Goal: Task Accomplishment & Management: Complete application form

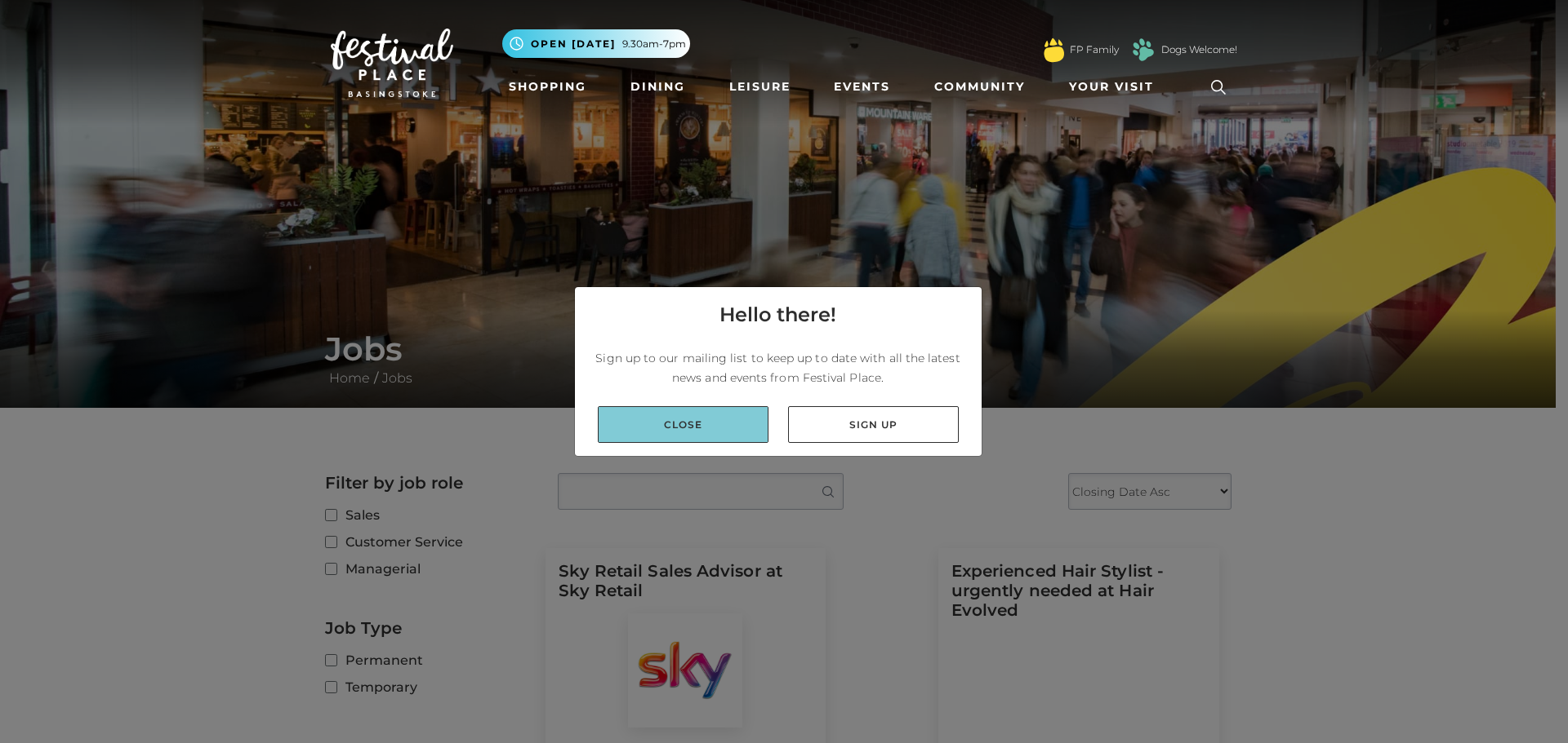
click at [713, 430] on link "Close" at bounding box center [683, 424] width 171 height 36
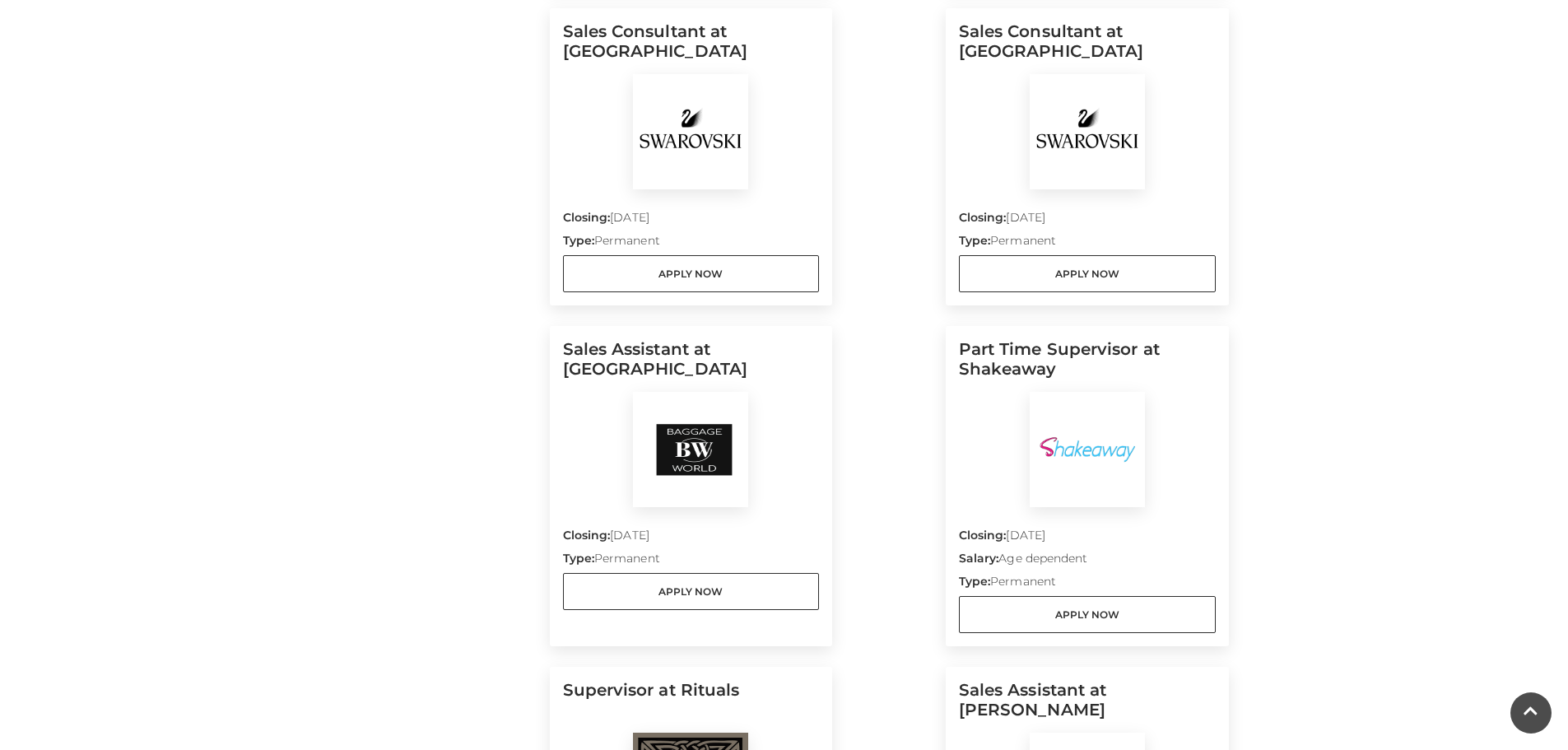
scroll to position [823, 0]
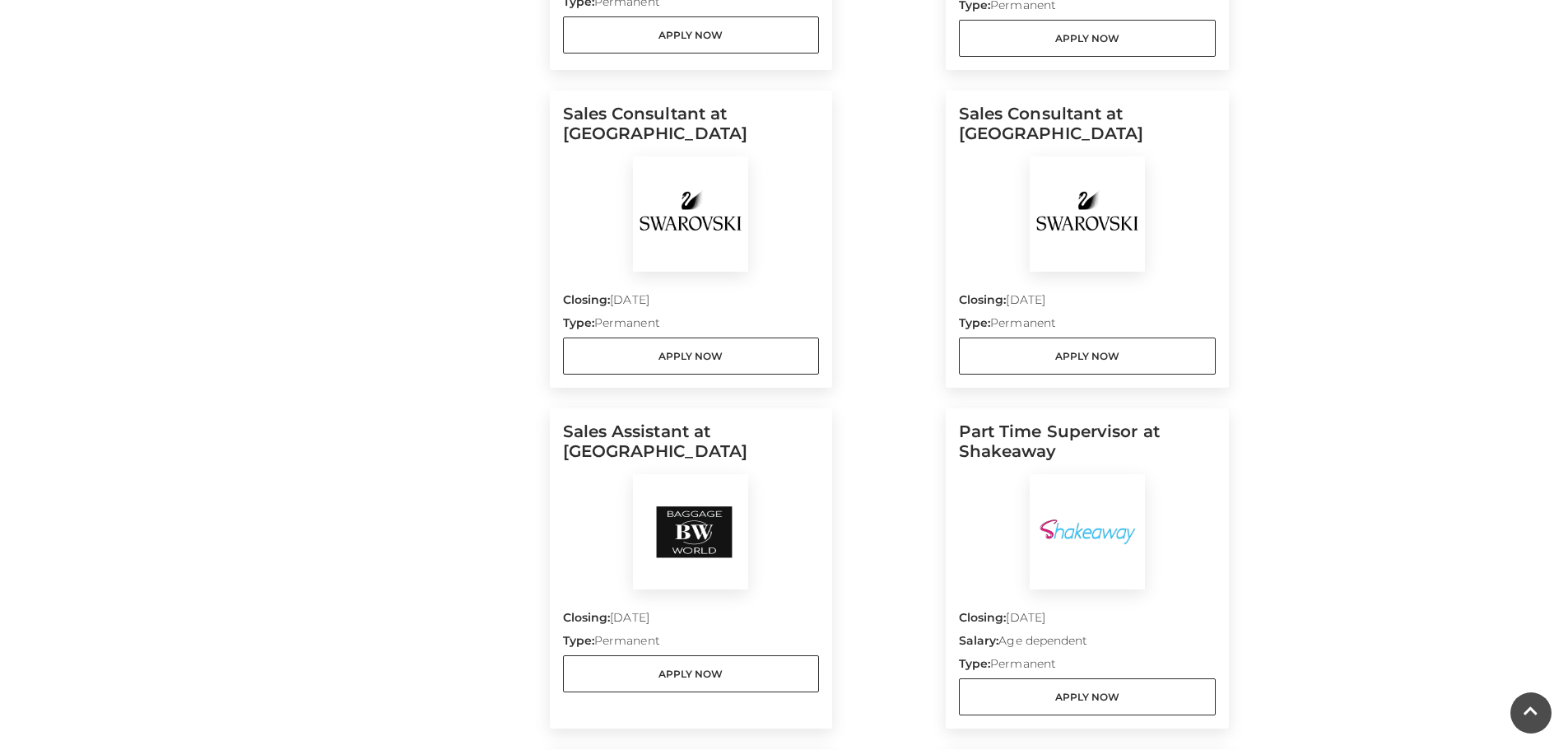
click at [710, 264] on img at bounding box center [690, 214] width 115 height 115
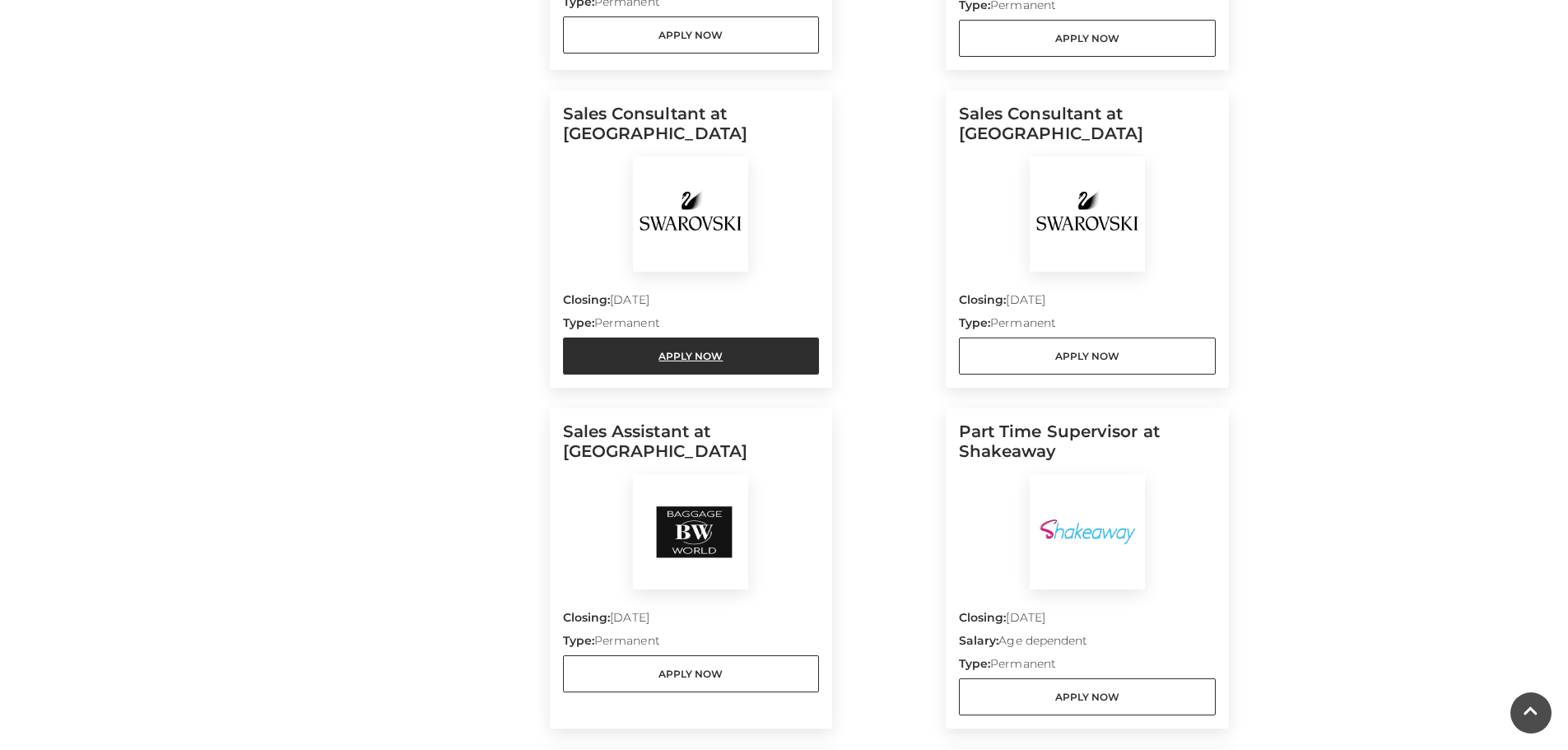
click at [671, 365] on link "Apply Now" at bounding box center [692, 355] width 257 height 37
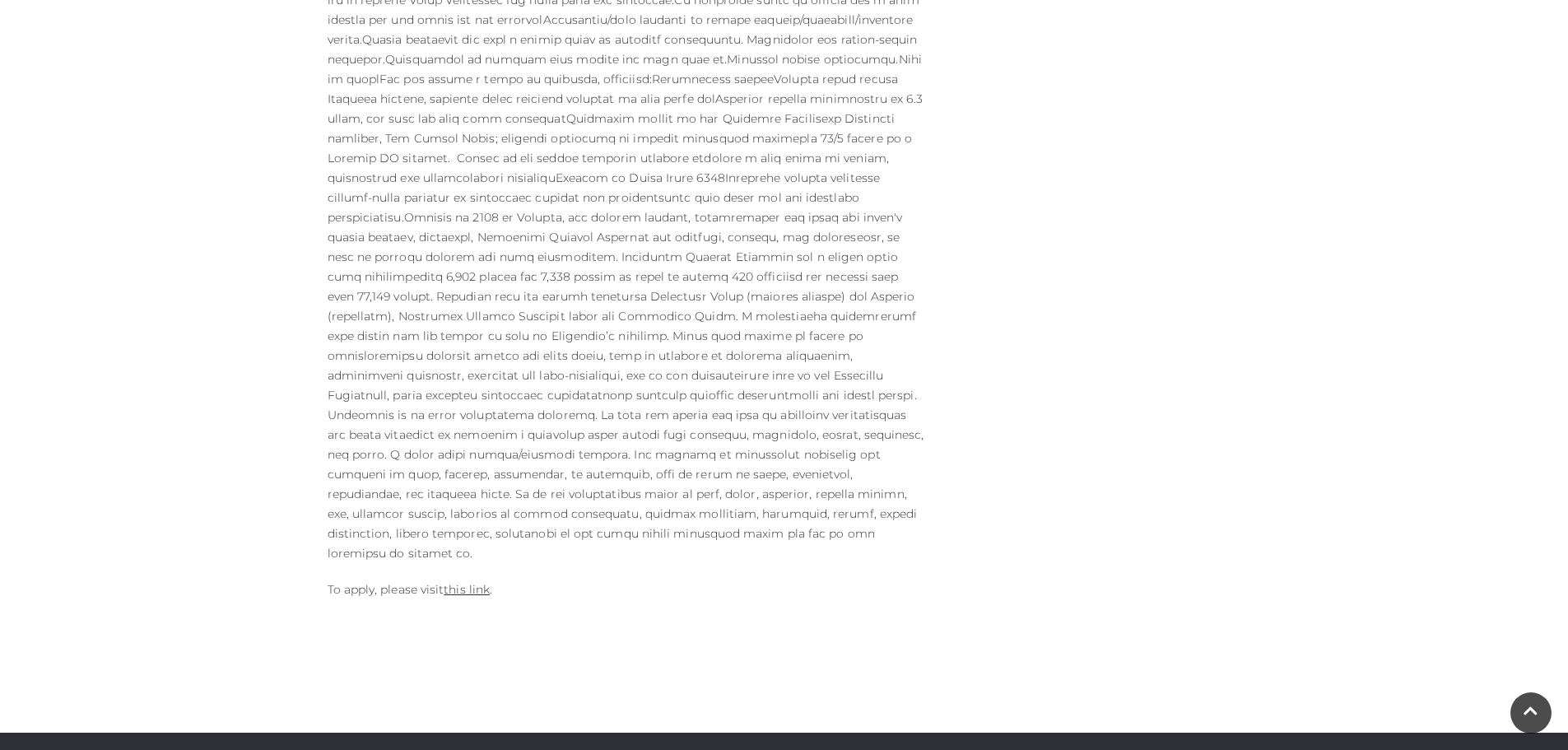
scroll to position [823, 0]
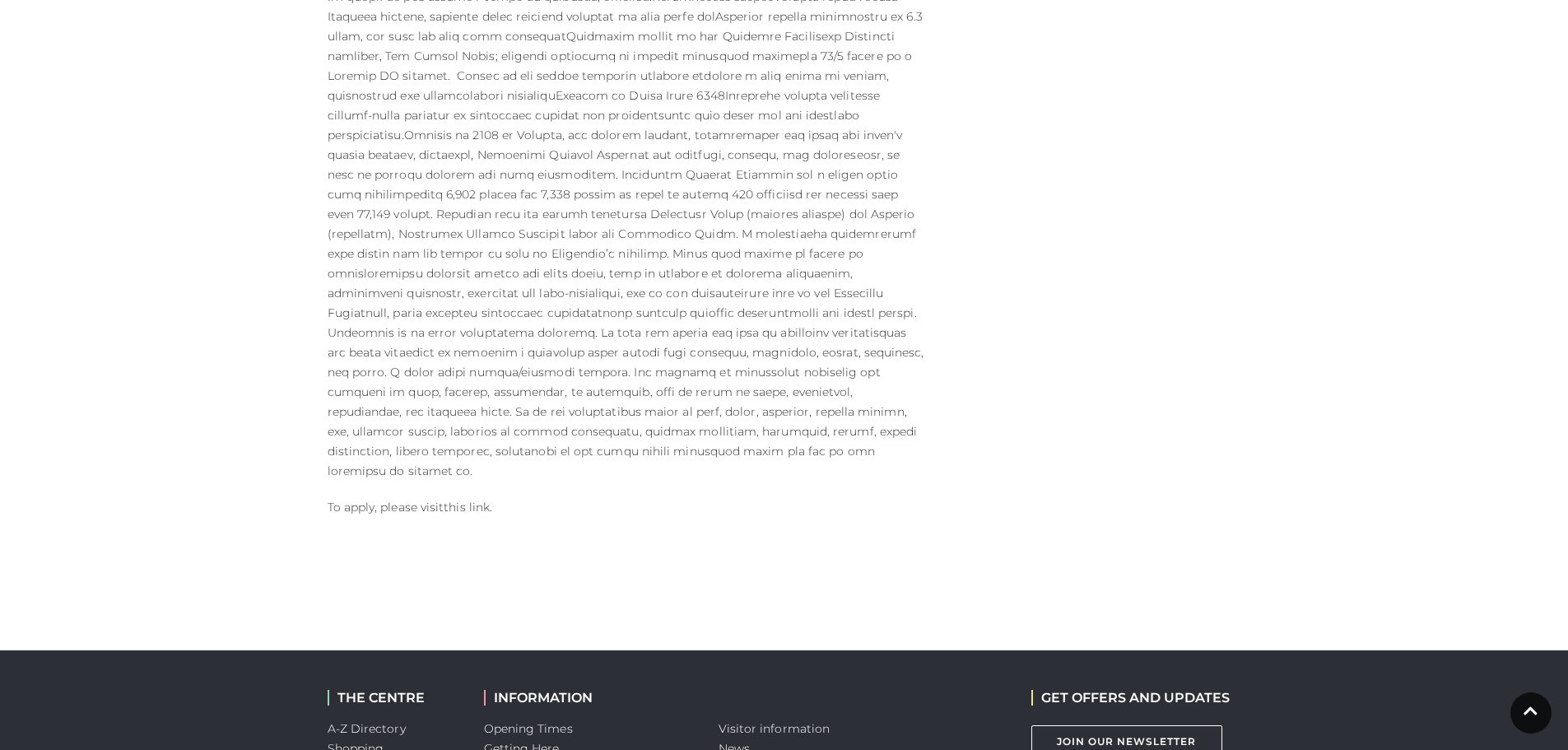
click at [473, 500] on link "this link" at bounding box center [467, 507] width 46 height 14
